Goal: Contribute content: Contribute content

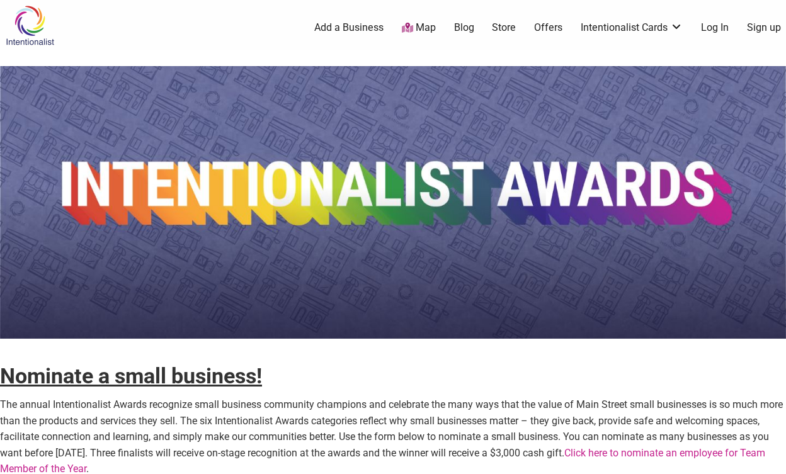
click at [361, 30] on link "Add a Business" at bounding box center [348, 28] width 69 height 14
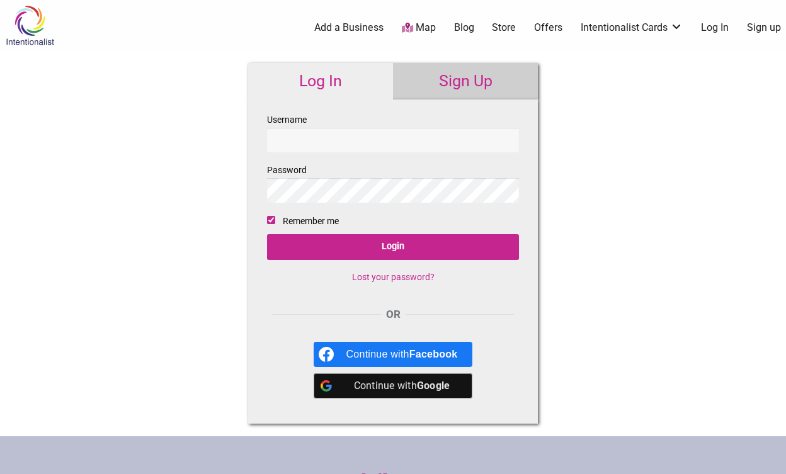
click at [315, 130] on input "Username" at bounding box center [393, 140] width 252 height 25
click at [249, 145] on div "Username Password Remember me Login Lost your password? OR Continue with Facebo…" at bounding box center [393, 261] width 290 height 324
click at [437, 86] on link "Sign Up" at bounding box center [465, 81] width 145 height 37
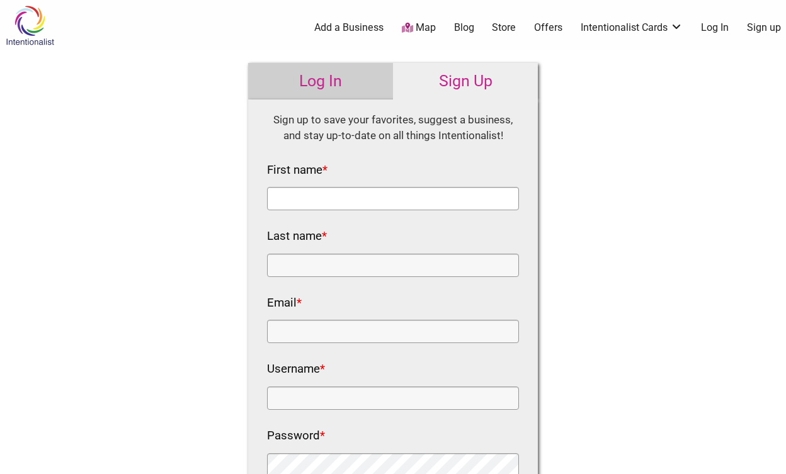
click at [342, 202] on input "First name *" at bounding box center [393, 198] width 252 height 23
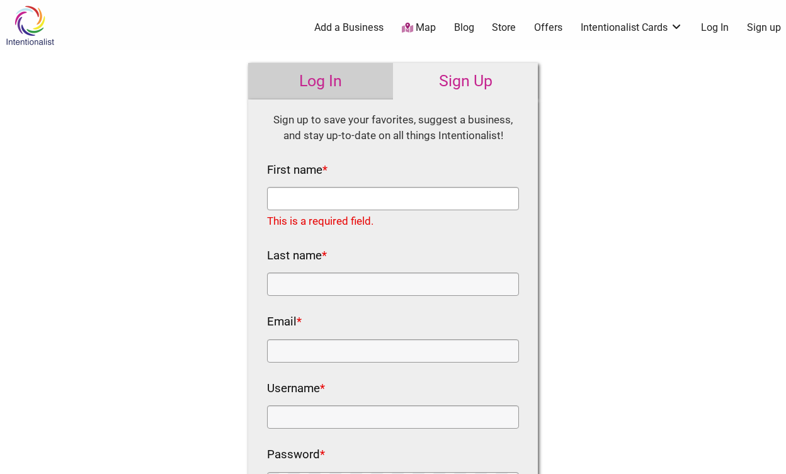
type input "Michele"
type input "Jones"
type input "hello@hivetacoma.com"
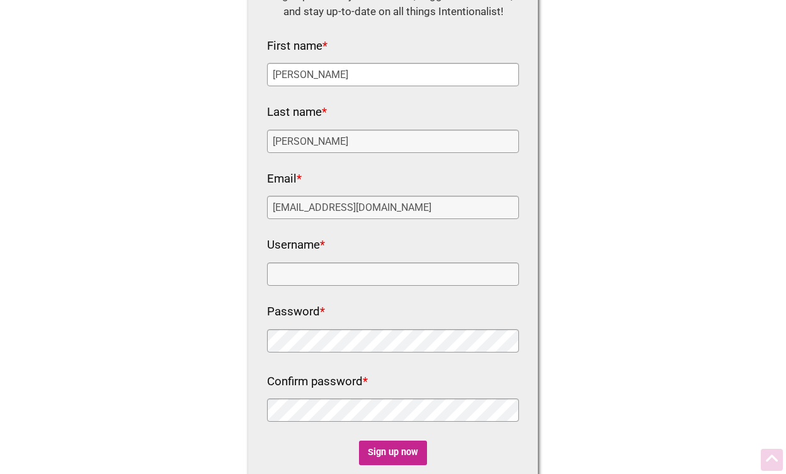
scroll to position [148, 0]
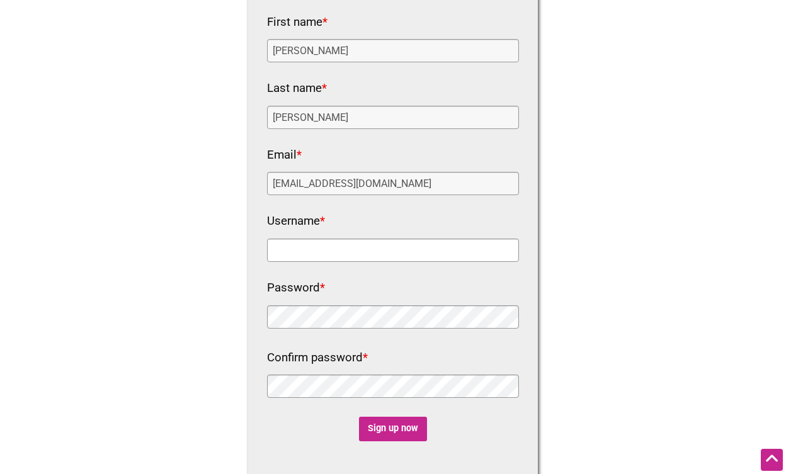
click at [371, 252] on input "Username *" at bounding box center [393, 250] width 252 height 23
type input "hivetacoma"
click at [267, 329] on div at bounding box center [267, 329] width 0 height 0
click at [391, 433] on input "Sign up now" at bounding box center [393, 429] width 69 height 25
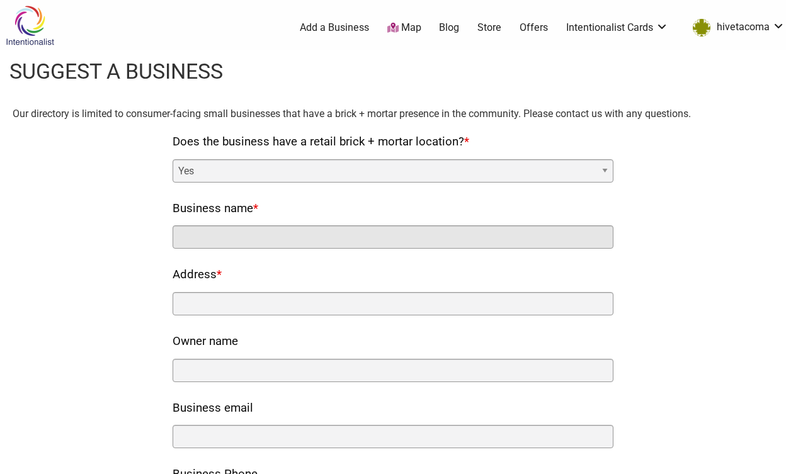
click at [223, 230] on input "Business name *" at bounding box center [393, 236] width 441 height 23
type input "Hive Co."
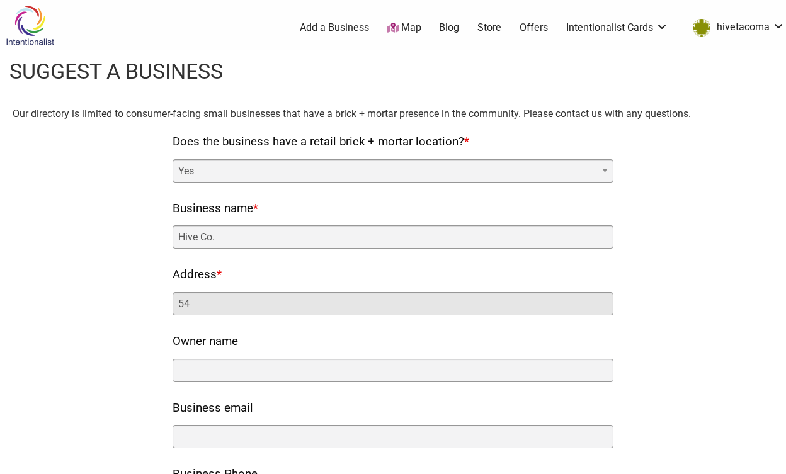
type input "5436 South Tacoma Way"
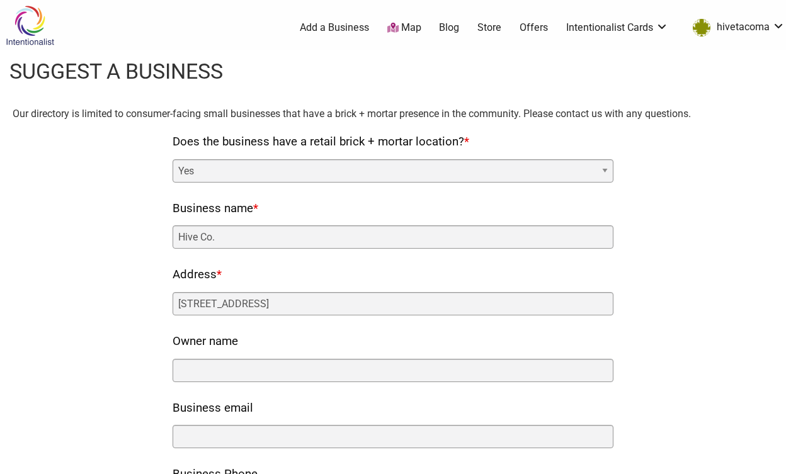
type input "Michele Jones"
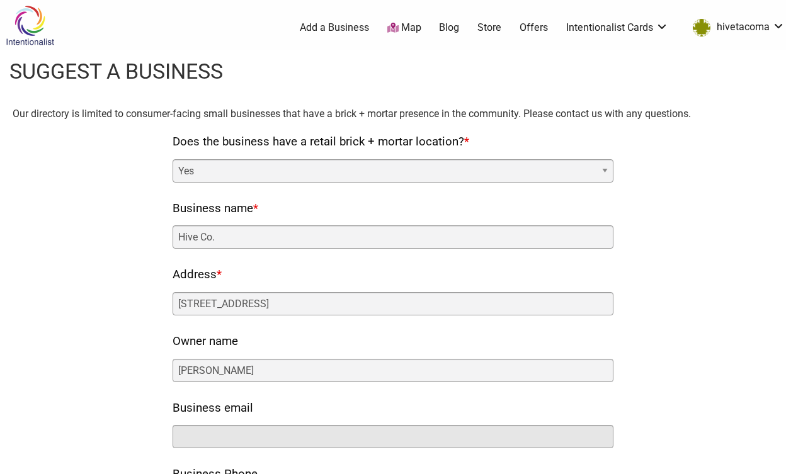
type input "hello@hivetacoma.com"
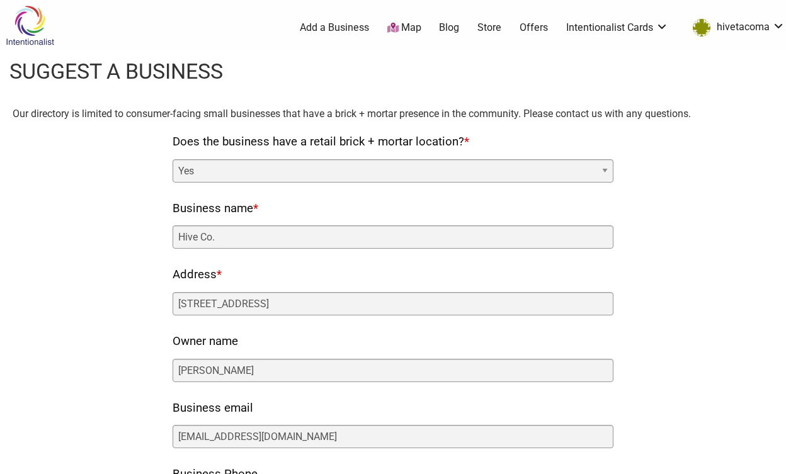
type input "2532046625"
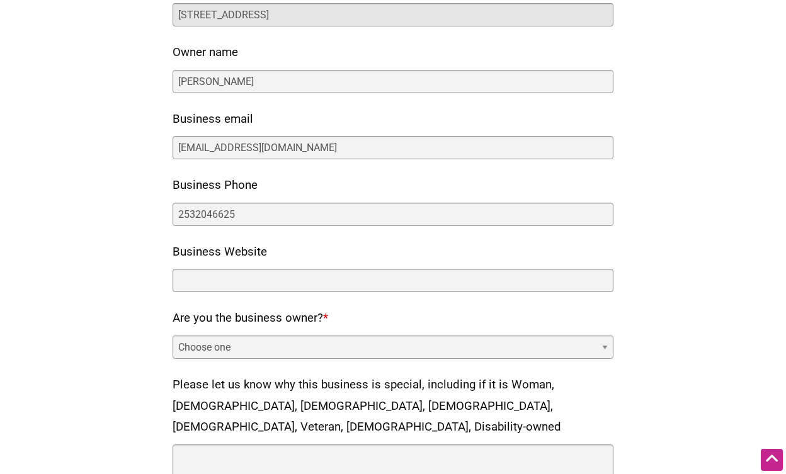
scroll to position [297, 0]
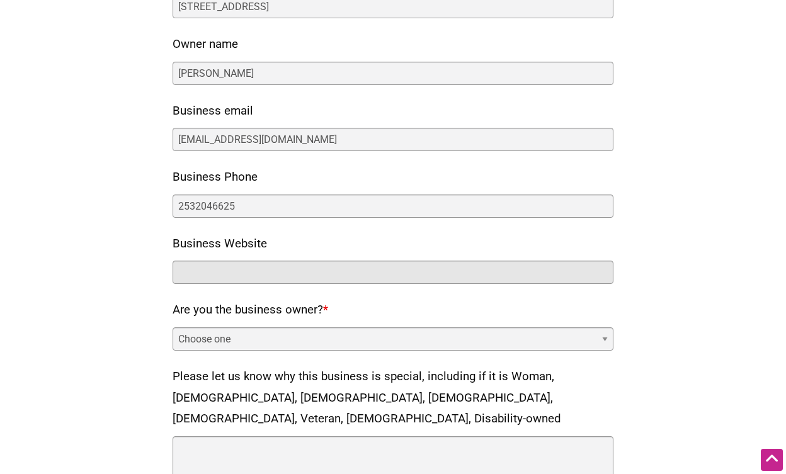
click at [293, 266] on input "Business Website" at bounding box center [393, 272] width 441 height 23
type input "www.hivetacoma.xom"
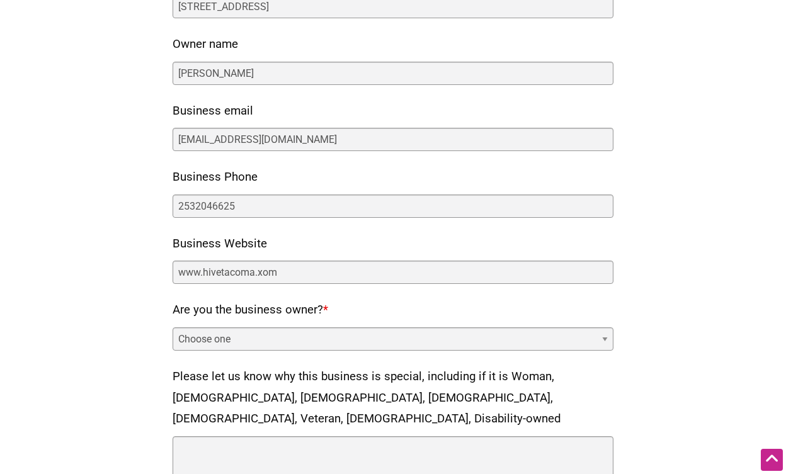
click at [275, 336] on select "Choose one Yes No" at bounding box center [393, 338] width 441 height 23
select select "yes"
click at [173, 327] on select "Choose one Yes No" at bounding box center [393, 338] width 441 height 23
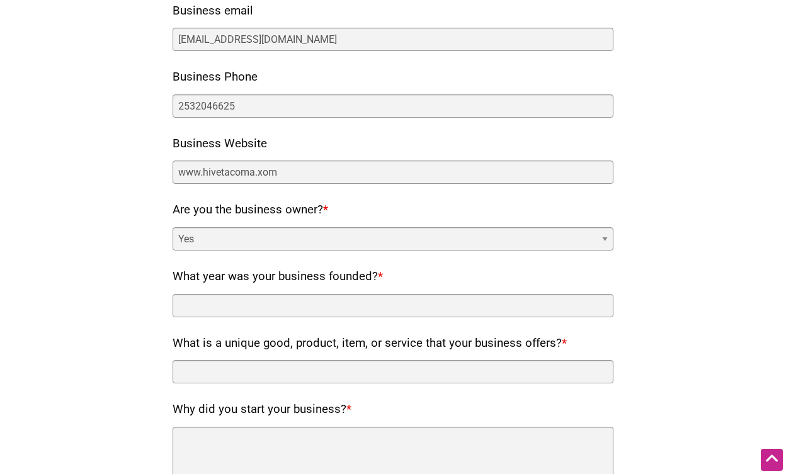
scroll to position [421, 0]
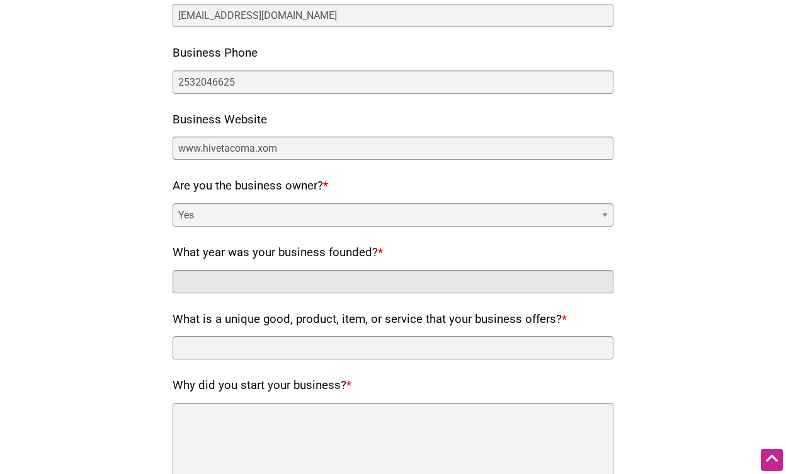
click at [317, 280] on input "What year was your business founded? *" at bounding box center [393, 281] width 441 height 23
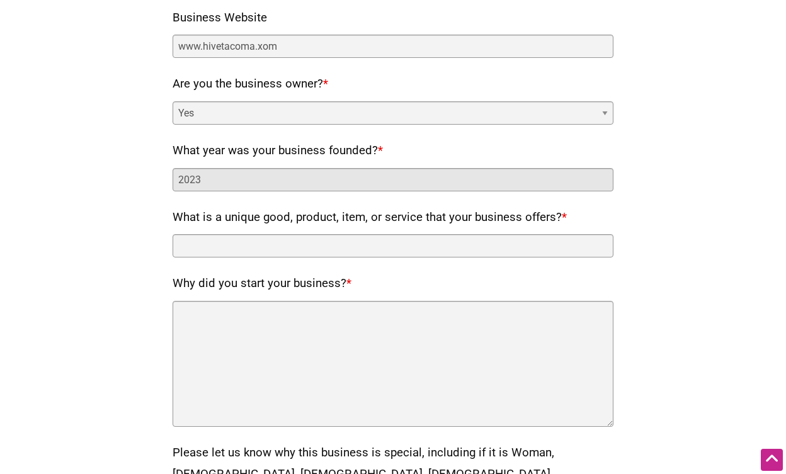
scroll to position [533, 0]
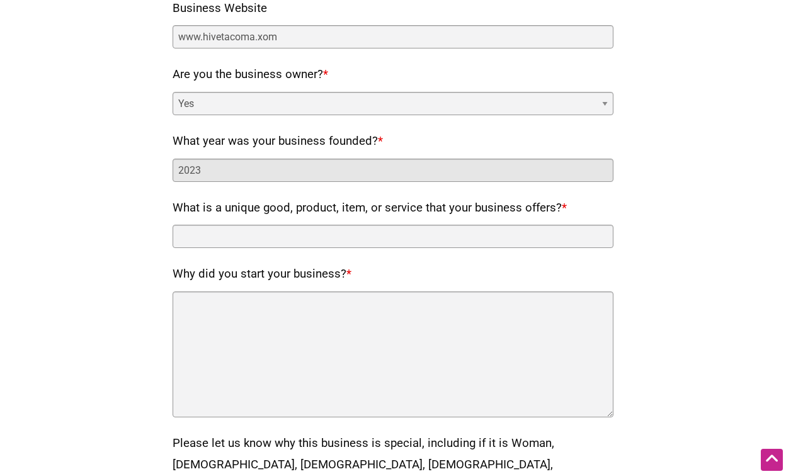
type input "2023"
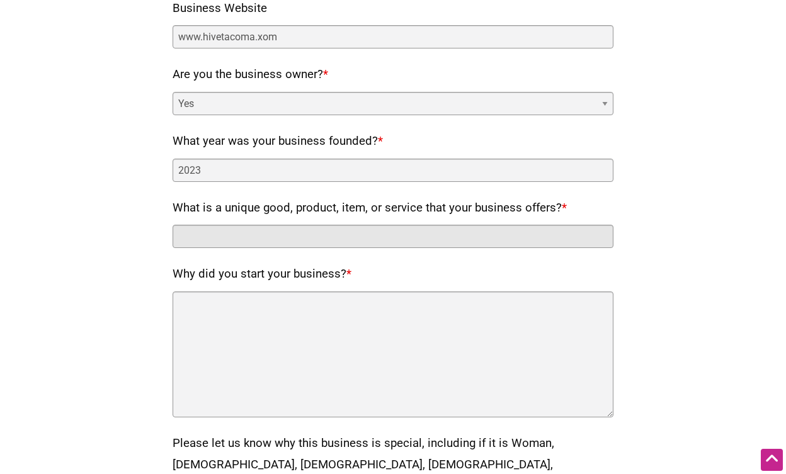
click at [284, 238] on input "What is a unique good, product, item, or service that your business offers? *" at bounding box center [393, 236] width 441 height 23
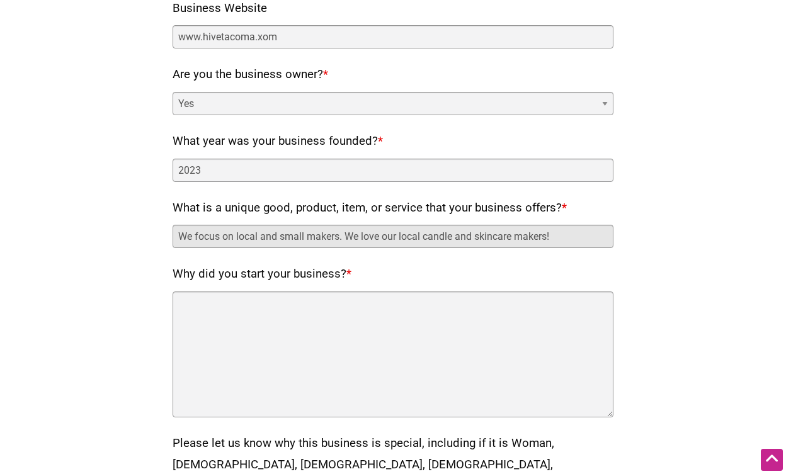
type input "We focus on local and small makers. We love our local candle and skincare maker…"
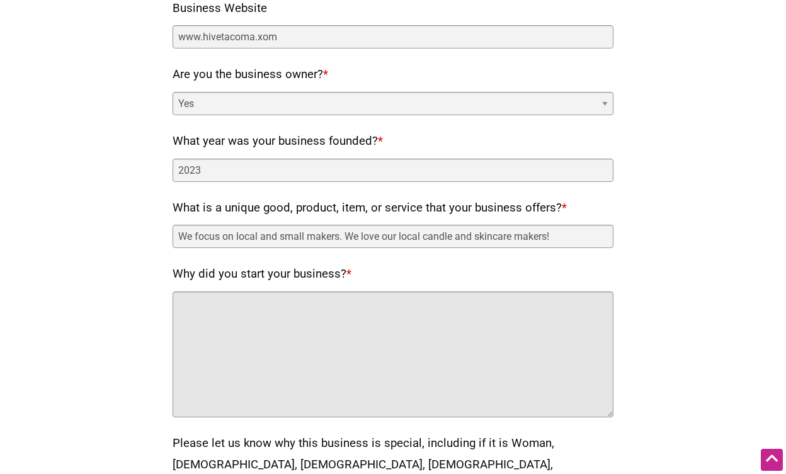
click at [263, 305] on textarea "Why did you start your business? *" at bounding box center [393, 354] width 441 height 126
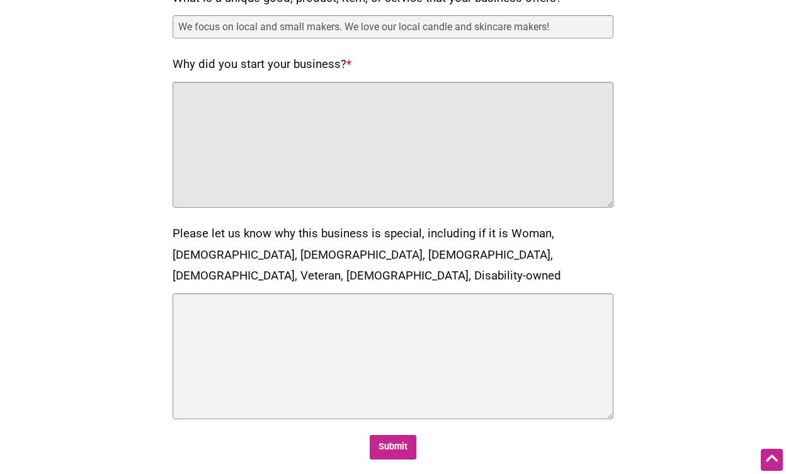
scroll to position [801, 0]
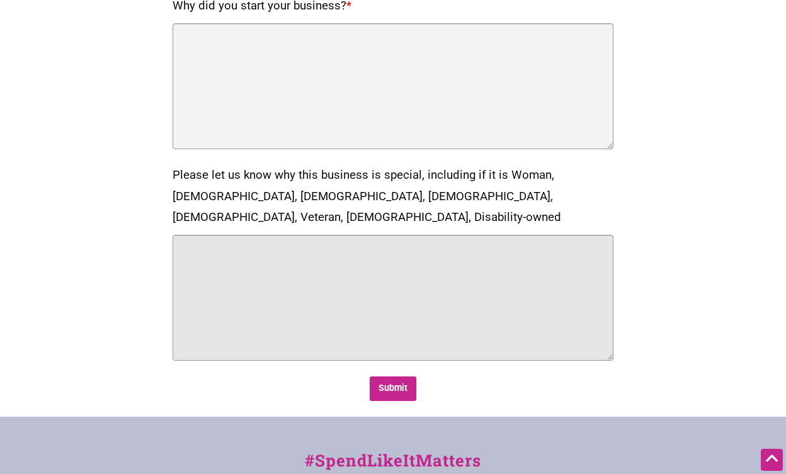
click at [238, 261] on textarea "Please let us know why this business is special, including if it is Woman, Blac…" at bounding box center [393, 298] width 441 height 126
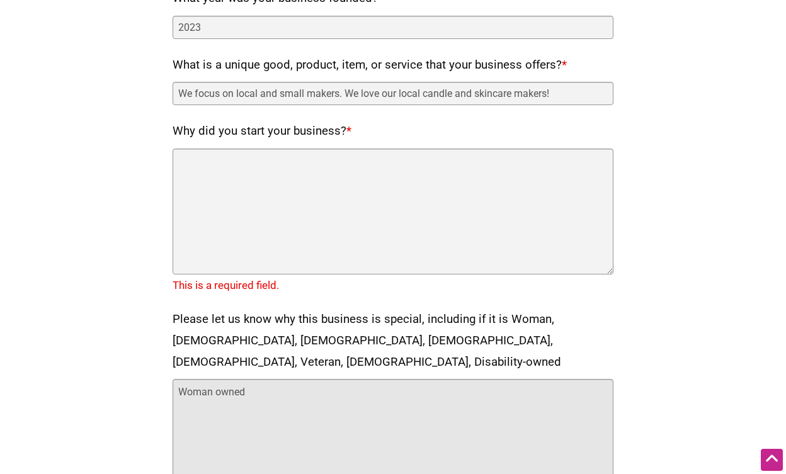
scroll to position [664, 0]
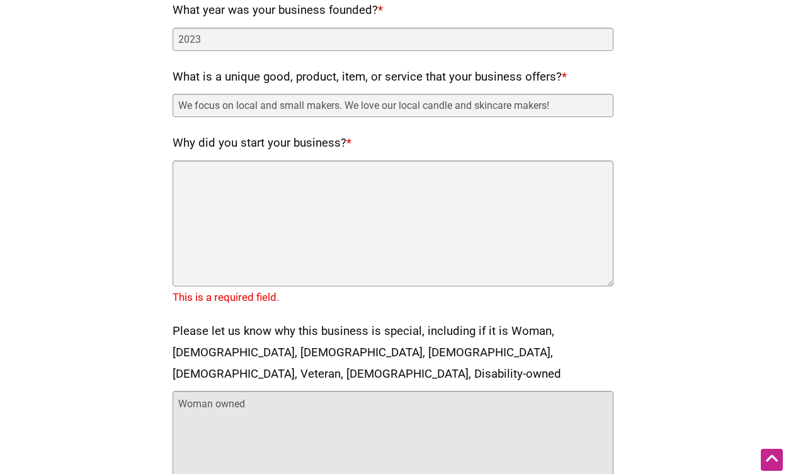
type textarea "Woman owned"
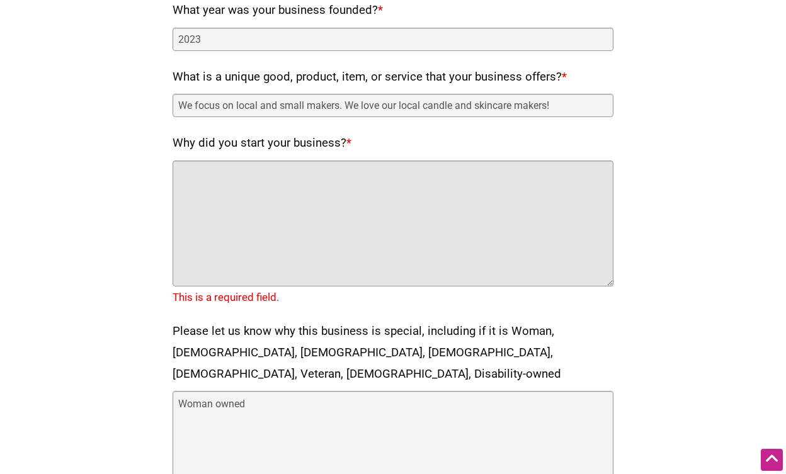
click at [215, 171] on textarea "Why did you start your business? *" at bounding box center [393, 224] width 441 height 126
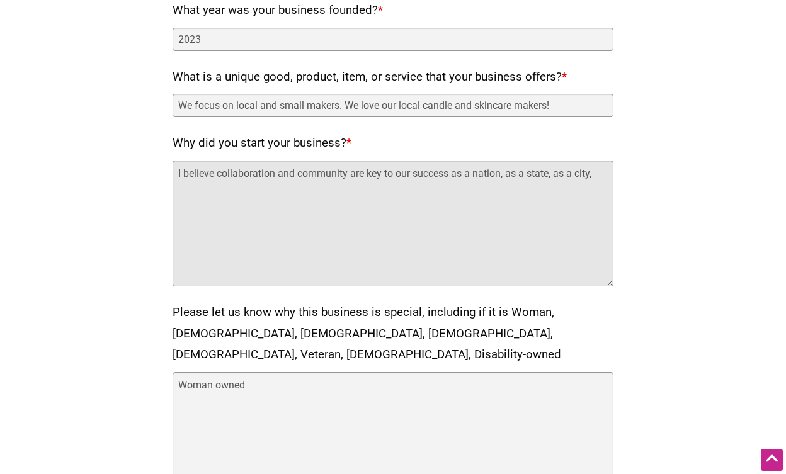
click at [475, 173] on textarea "I believe collaboration and community are key to our success as a nation, as a …" at bounding box center [393, 224] width 441 height 126
drag, startPoint x: 557, startPoint y: 174, endPoint x: 535, endPoint y: 171, distance: 21.6
click at [535, 171] on textarea "I believe collaboration and community are key to our success as a world, nation…" at bounding box center [393, 224] width 441 height 126
drag, startPoint x: 586, startPoint y: 173, endPoint x: 563, endPoint y: 169, distance: 22.3
click at [563, 169] on textarea "I believe collaboration and community are key to our success as a world, nation…" at bounding box center [393, 224] width 441 height 126
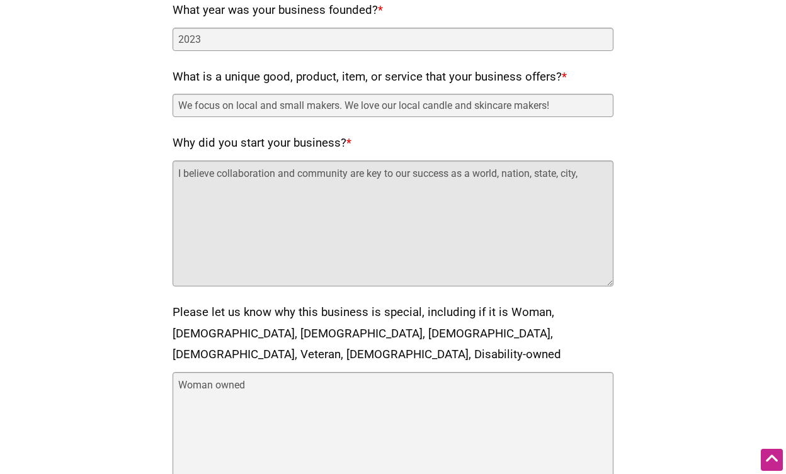
click at [591, 175] on textarea "I believe collaboration and community are key to our success as a world, nation…" at bounding box center [393, 224] width 441 height 126
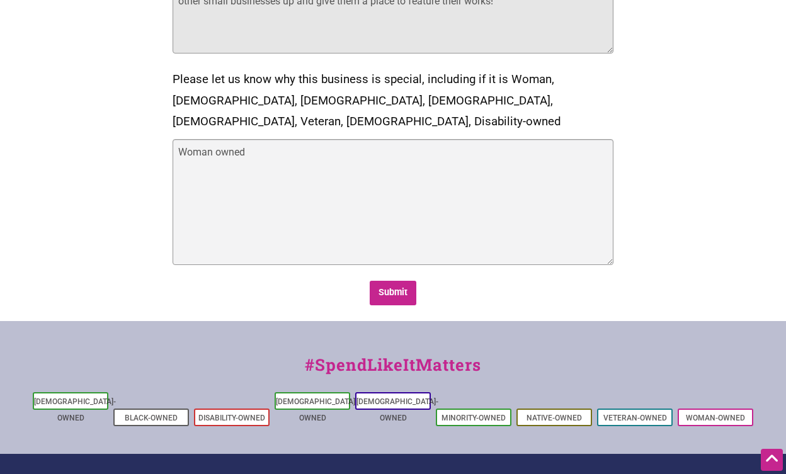
scroll to position [912, 0]
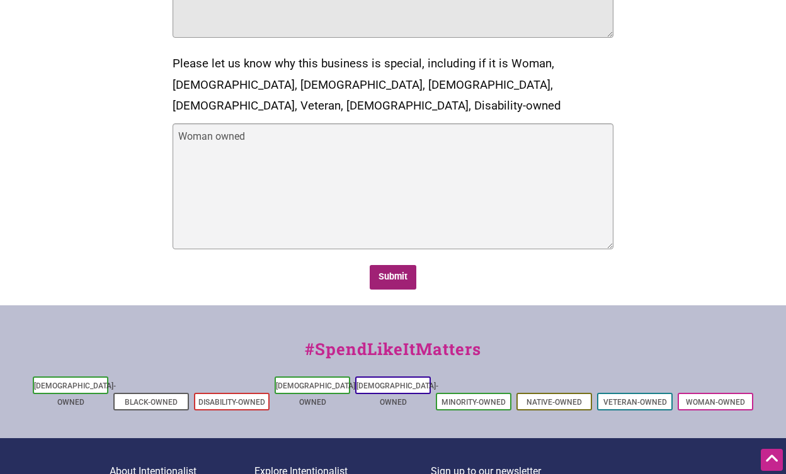
type textarea "I believe collaboration and community are key to our success as a world, nation…"
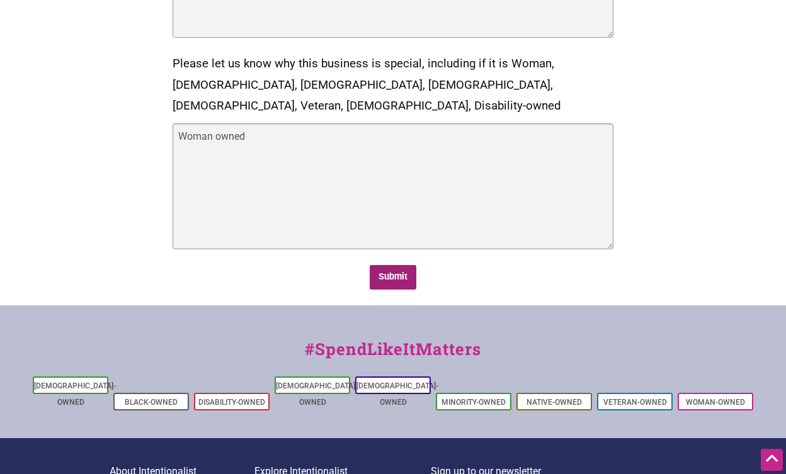
click at [390, 265] on input "Submit" at bounding box center [393, 277] width 47 height 25
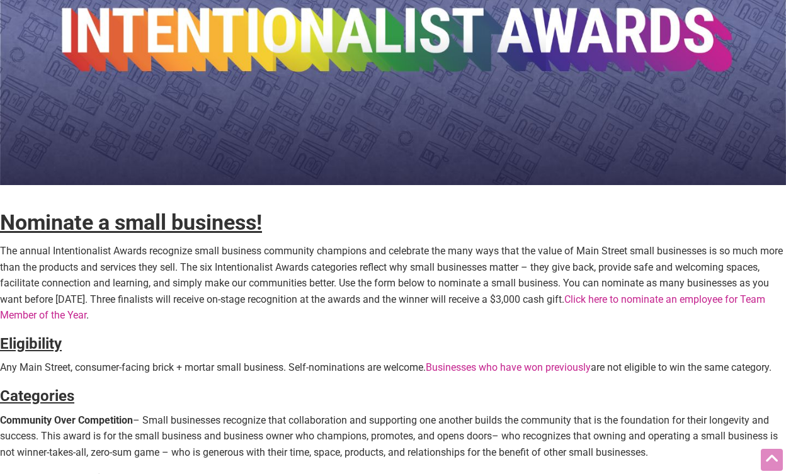
scroll to position [168, 0]
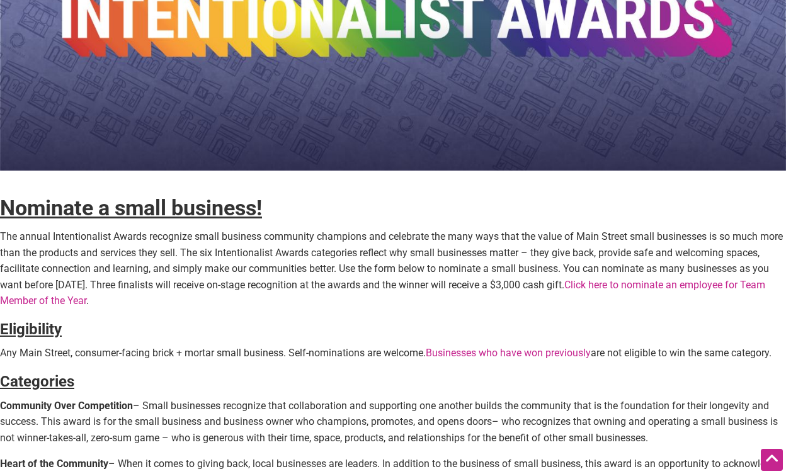
click at [206, 205] on strong "Nominate a small business!" at bounding box center [131, 207] width 262 height 25
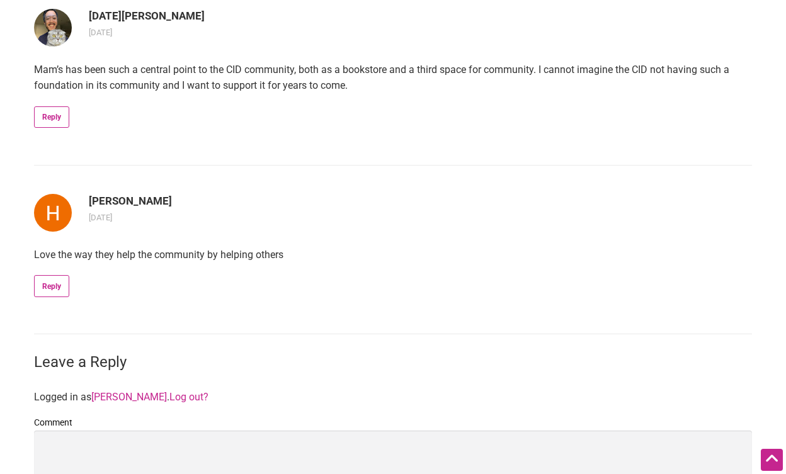
scroll to position [1452, 0]
